Goal: Information Seeking & Learning: Learn about a topic

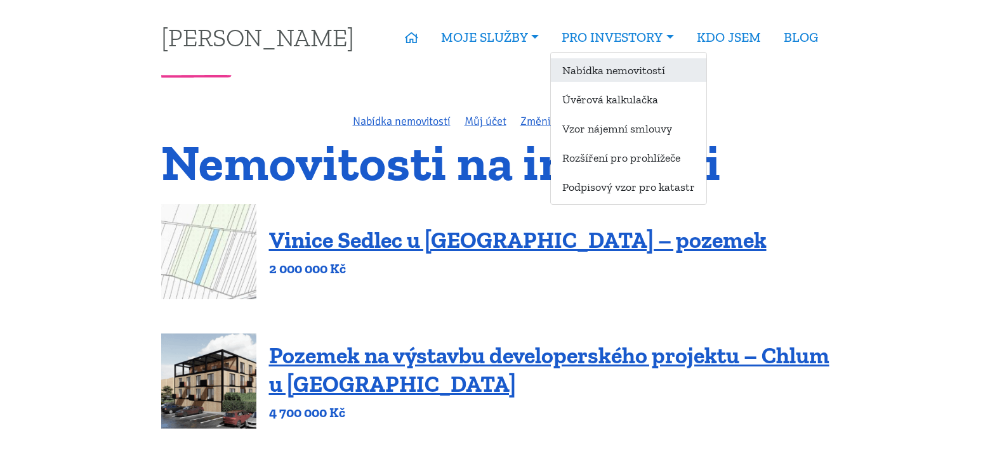
click at [605, 69] on link "Nabídka nemovitostí" at bounding box center [628, 69] width 155 height 23
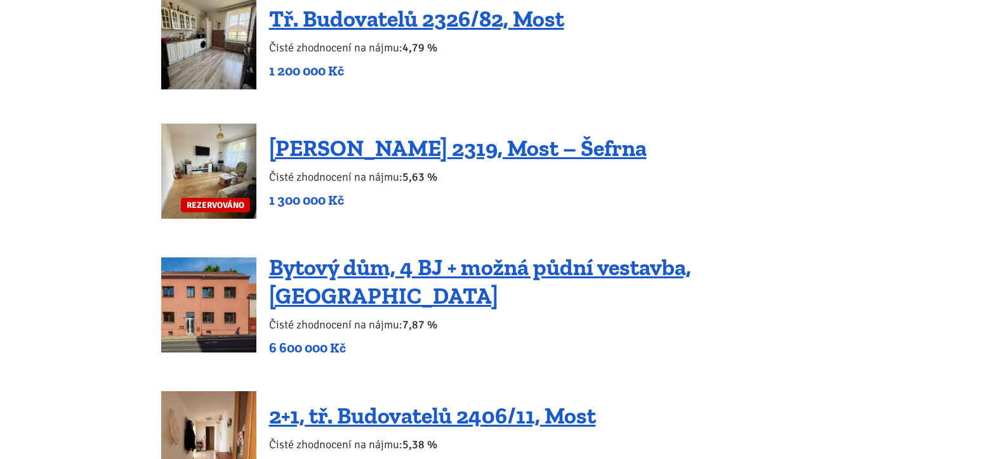
scroll to position [1015, 0]
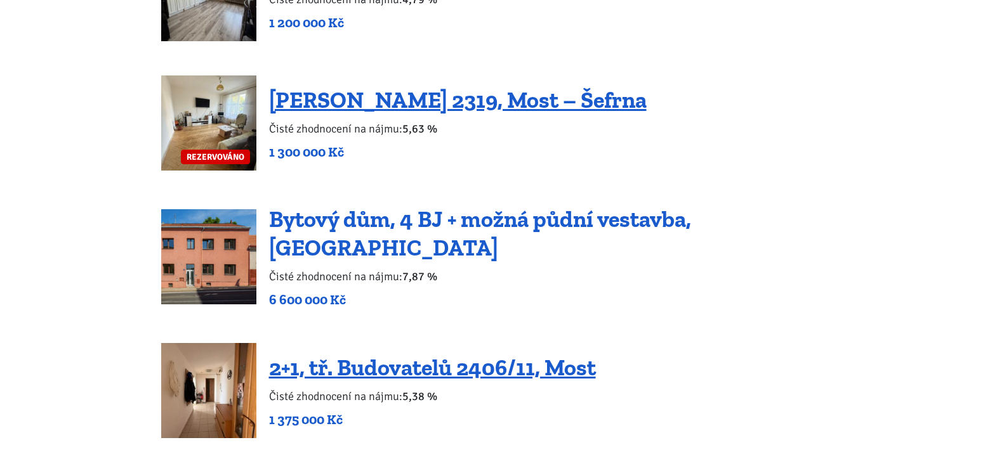
click at [341, 232] on link "Bytový dům, 4 BJ + možná půdní vestavba, [GEOGRAPHIC_DATA]" at bounding box center [480, 234] width 422 height 56
